Goal: Navigation & Orientation: Go to known website

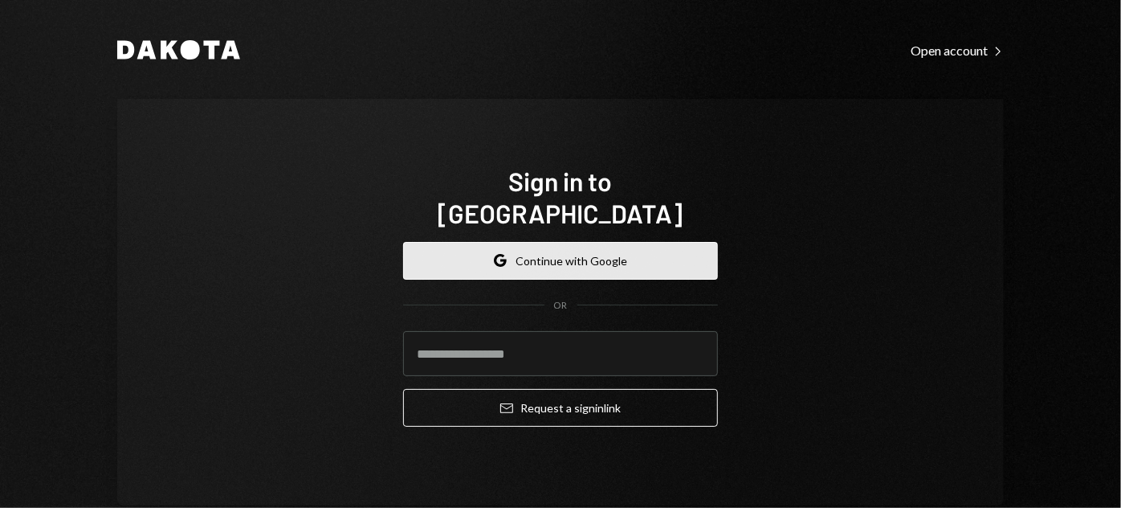
click at [576, 242] on button "Google Continue with Google" at bounding box center [560, 261] width 315 height 38
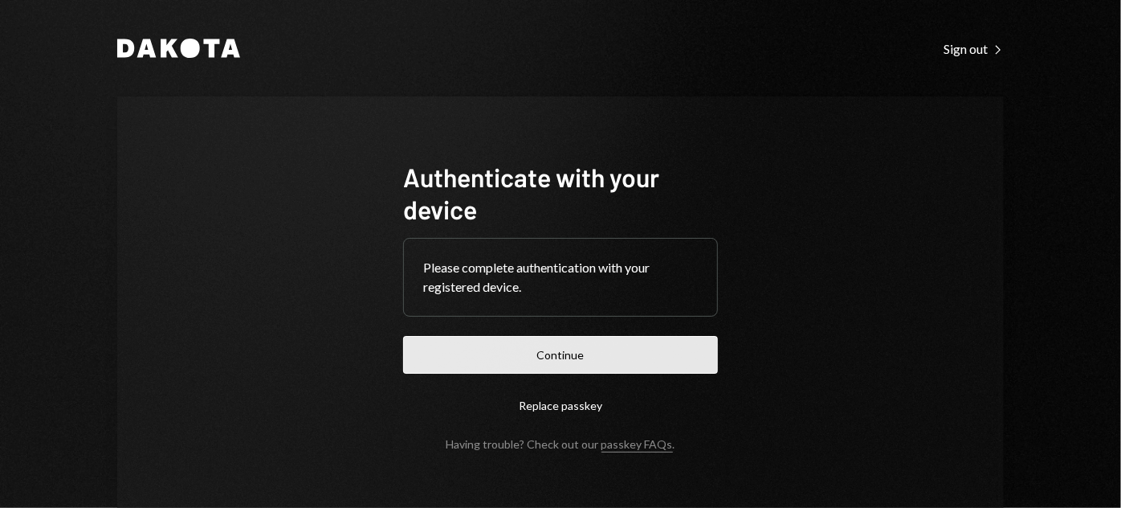
click at [532, 342] on button "Continue" at bounding box center [560, 355] width 315 height 38
